Goal: Task Accomplishment & Management: Manage account settings

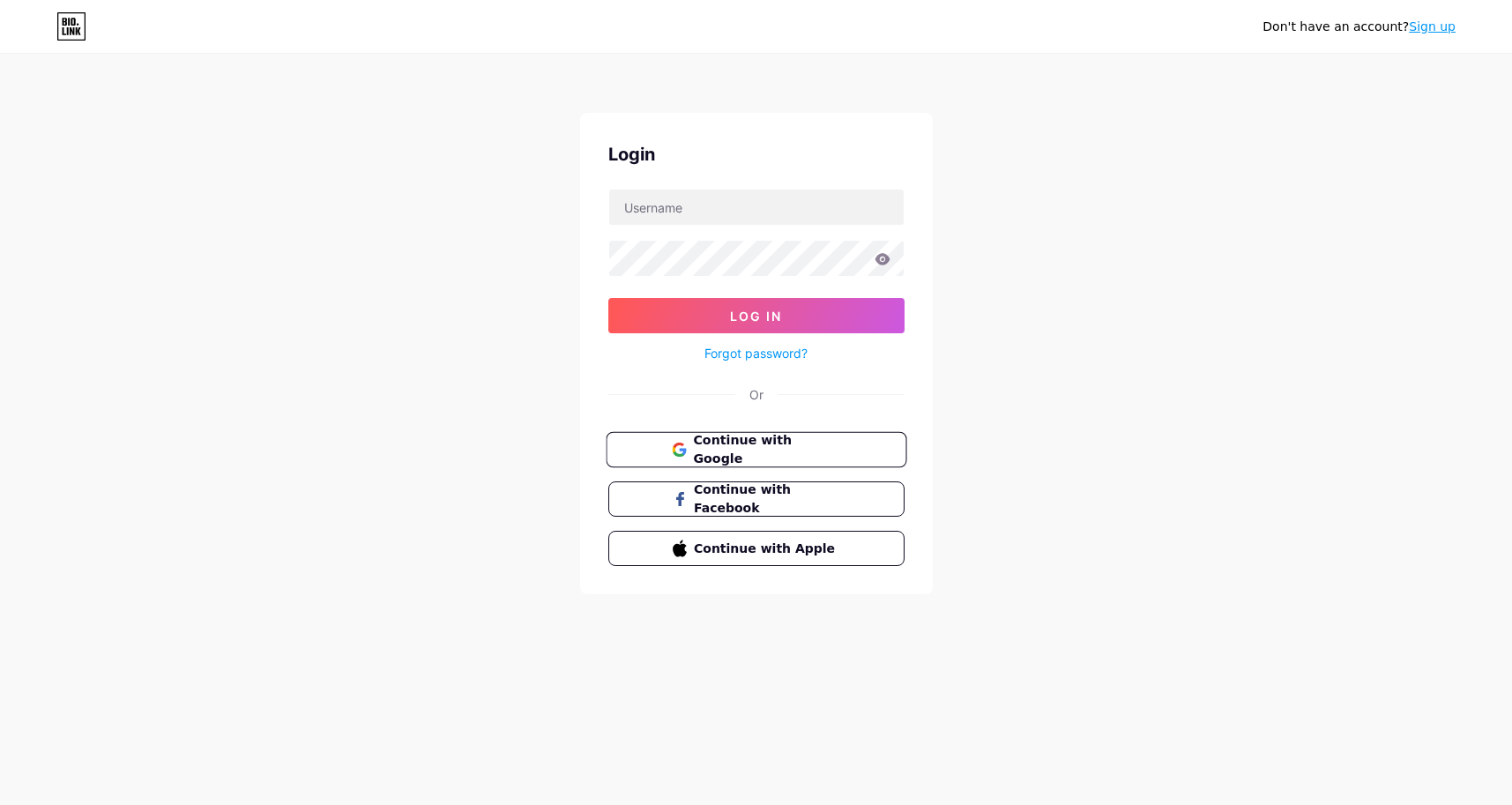
click at [747, 444] on span "Continue with Google" at bounding box center [766, 449] width 147 height 38
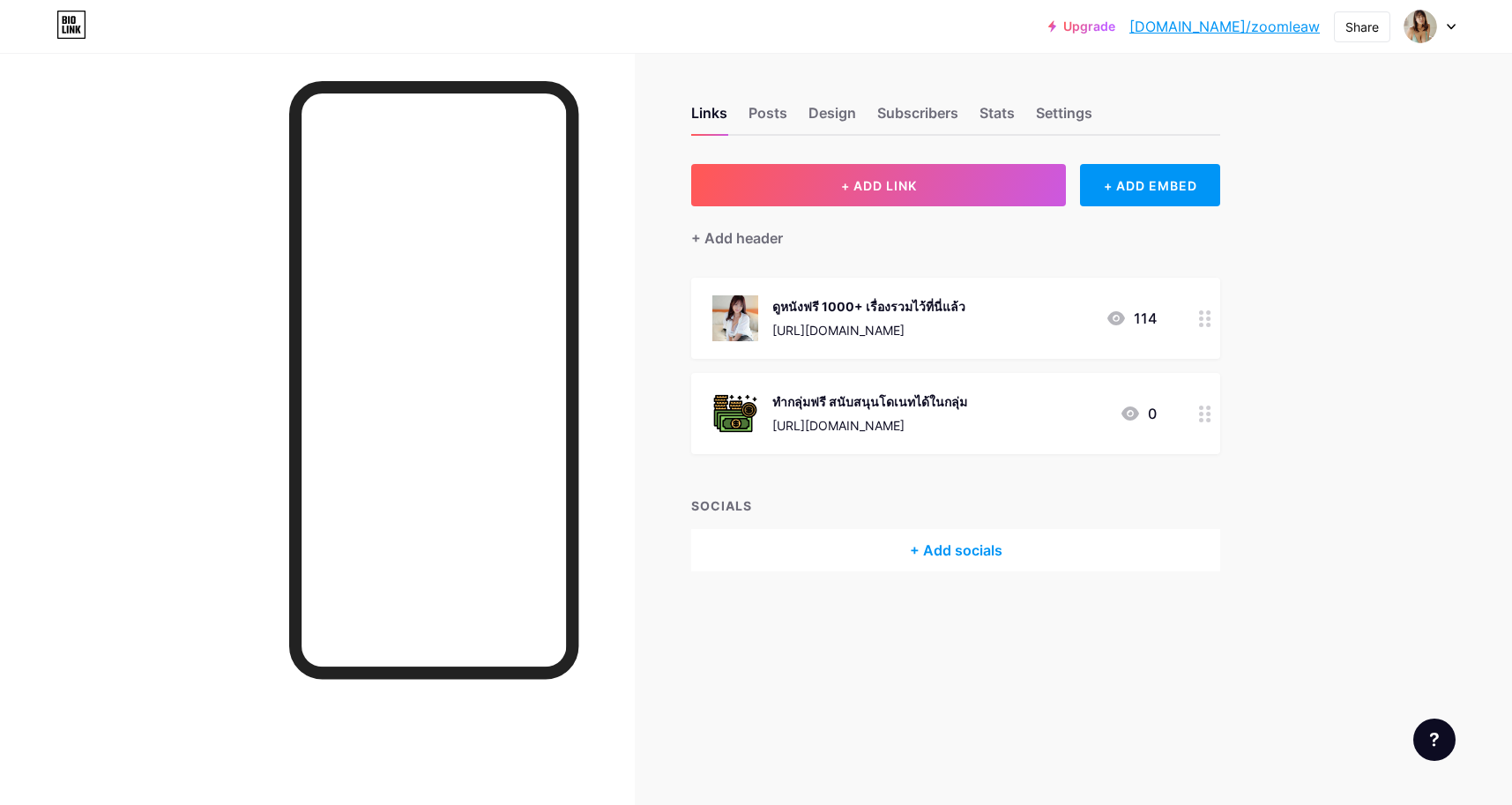
drag, startPoint x: 146, startPoint y: 182, endPoint x: 165, endPoint y: 218, distance: 40.7
click at [165, 218] on div at bounding box center [317, 455] width 634 height 805
drag, startPoint x: 97, startPoint y: 285, endPoint x: 116, endPoint y: 280, distance: 19.6
click at [97, 284] on div at bounding box center [317, 455] width 634 height 805
